Goal: Information Seeking & Learning: Learn about a topic

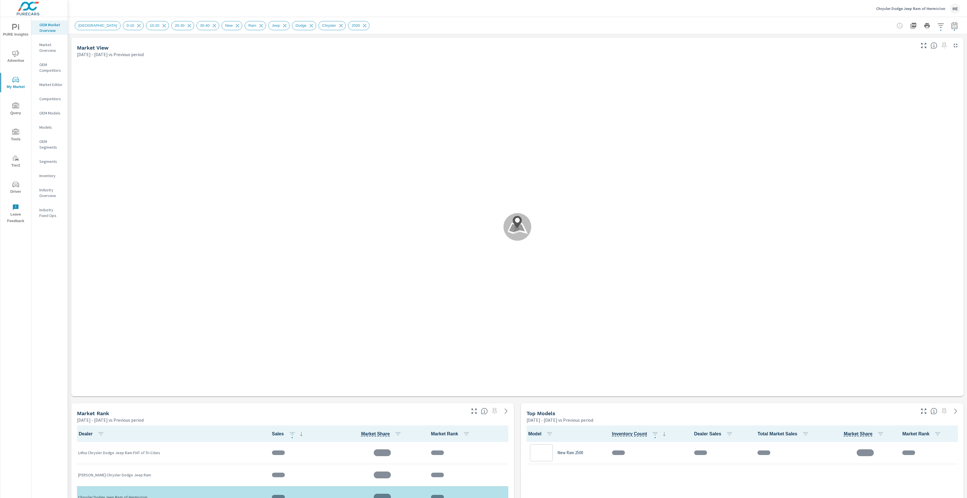
scroll to position [0, 0]
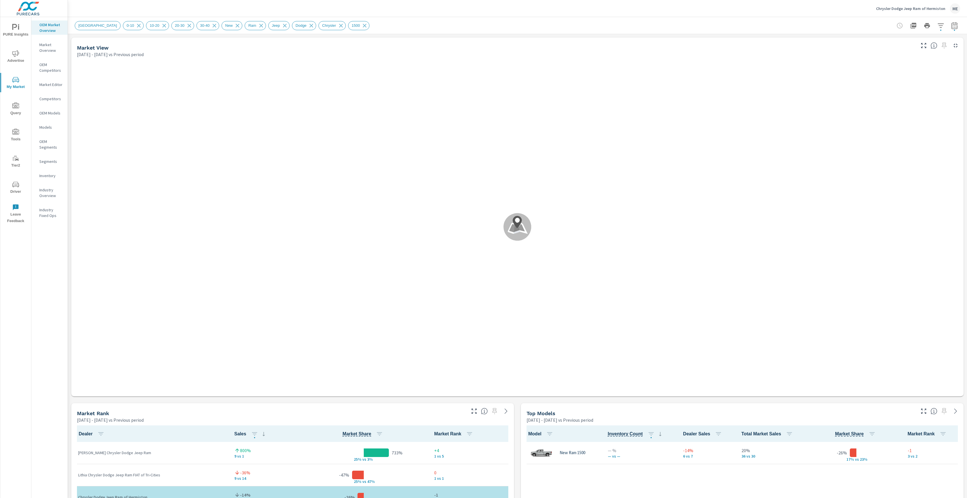
scroll to position [0, 0]
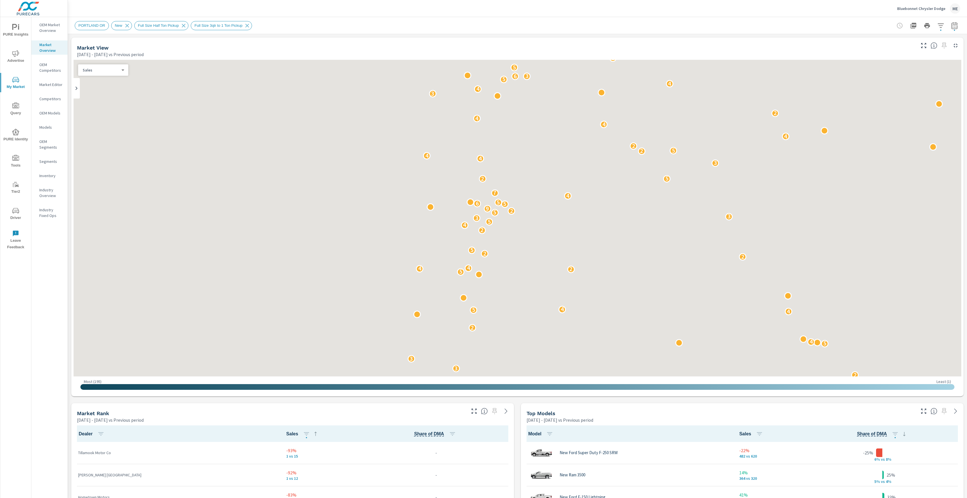
scroll to position [45, 0]
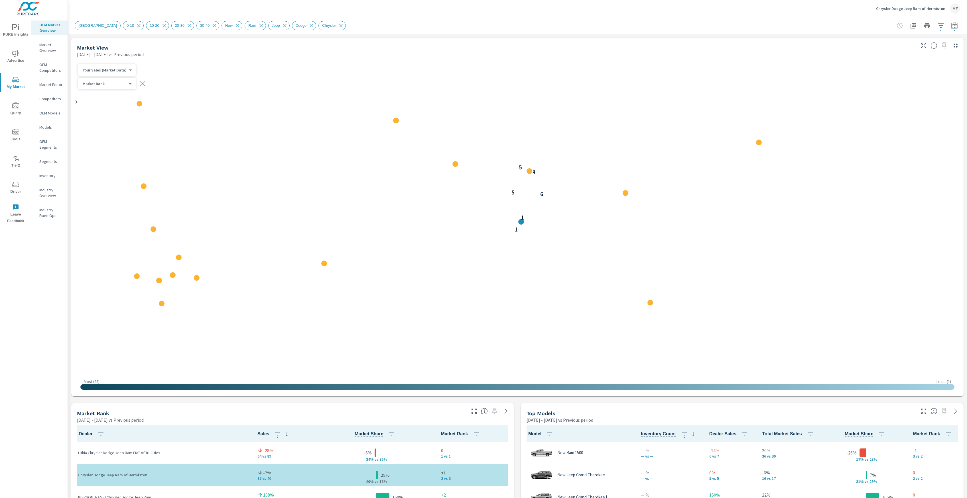
scroll to position [0, 0]
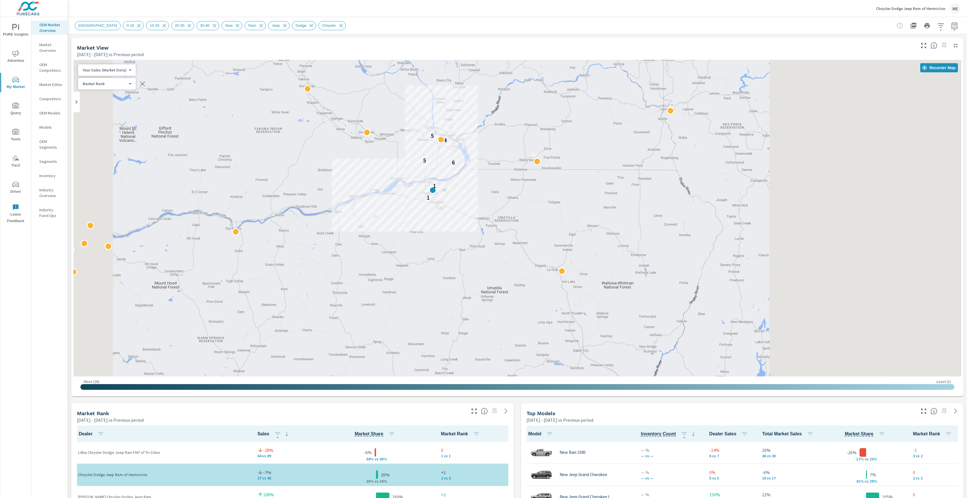
click at [545, 23] on div "New Market Area 0-10 10-20 20-30 30-40 New Ram Jeep Dodge Chrysler" at bounding box center [477, 25] width 805 height 9
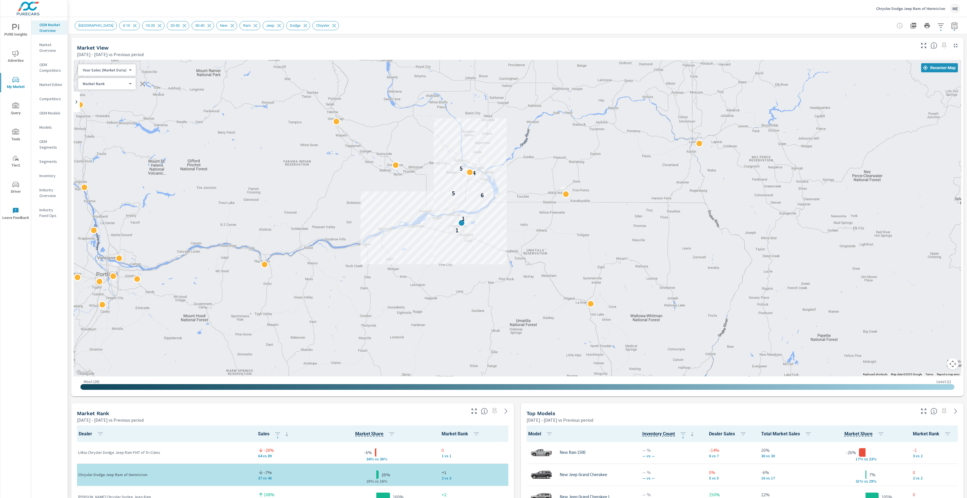
drag, startPoint x: 498, startPoint y: 132, endPoint x: 527, endPoint y: 166, distance: 44.8
click at [527, 166] on div "1 1 6 5 4 5" at bounding box center [517, 218] width 887 height 317
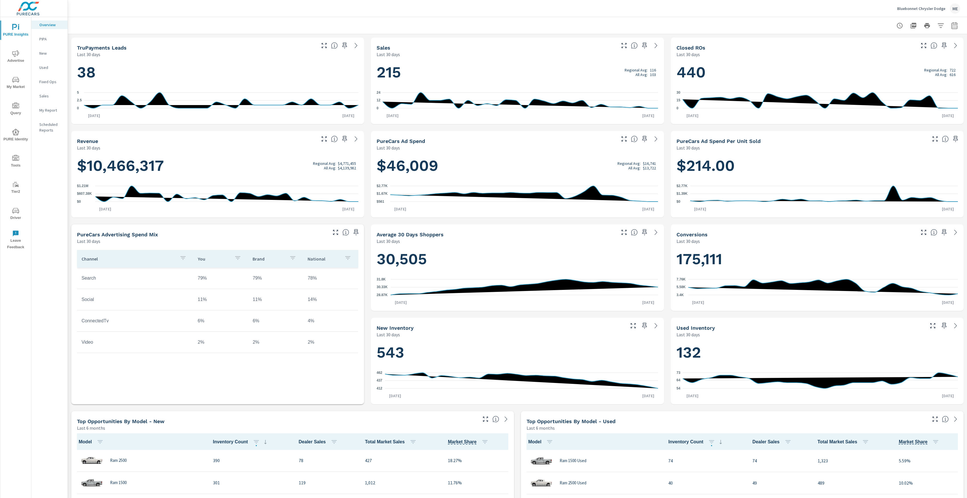
scroll to position [0, 0]
